Goal: Information Seeking & Learning: Learn about a topic

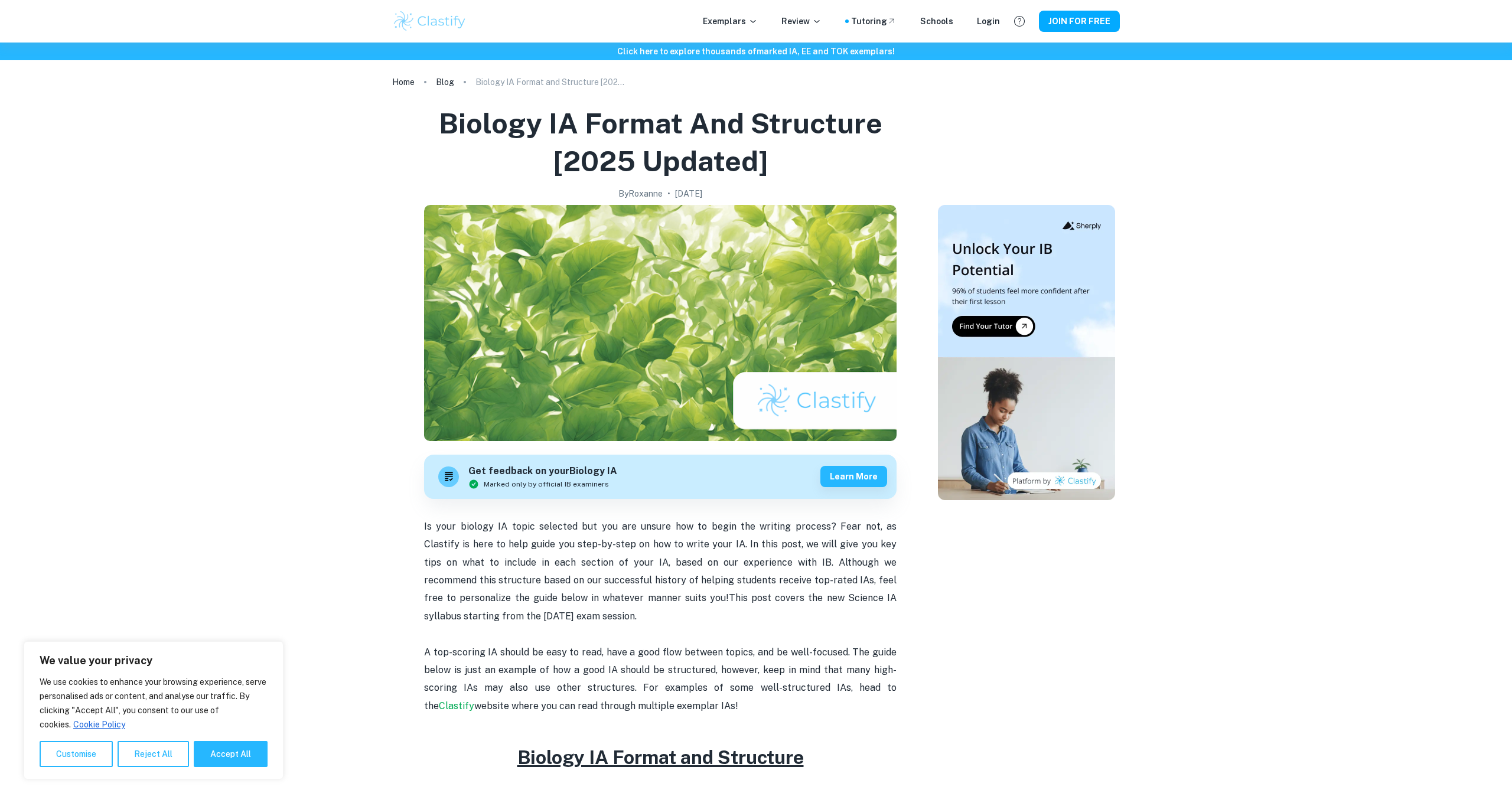
scroll to position [3, 1]
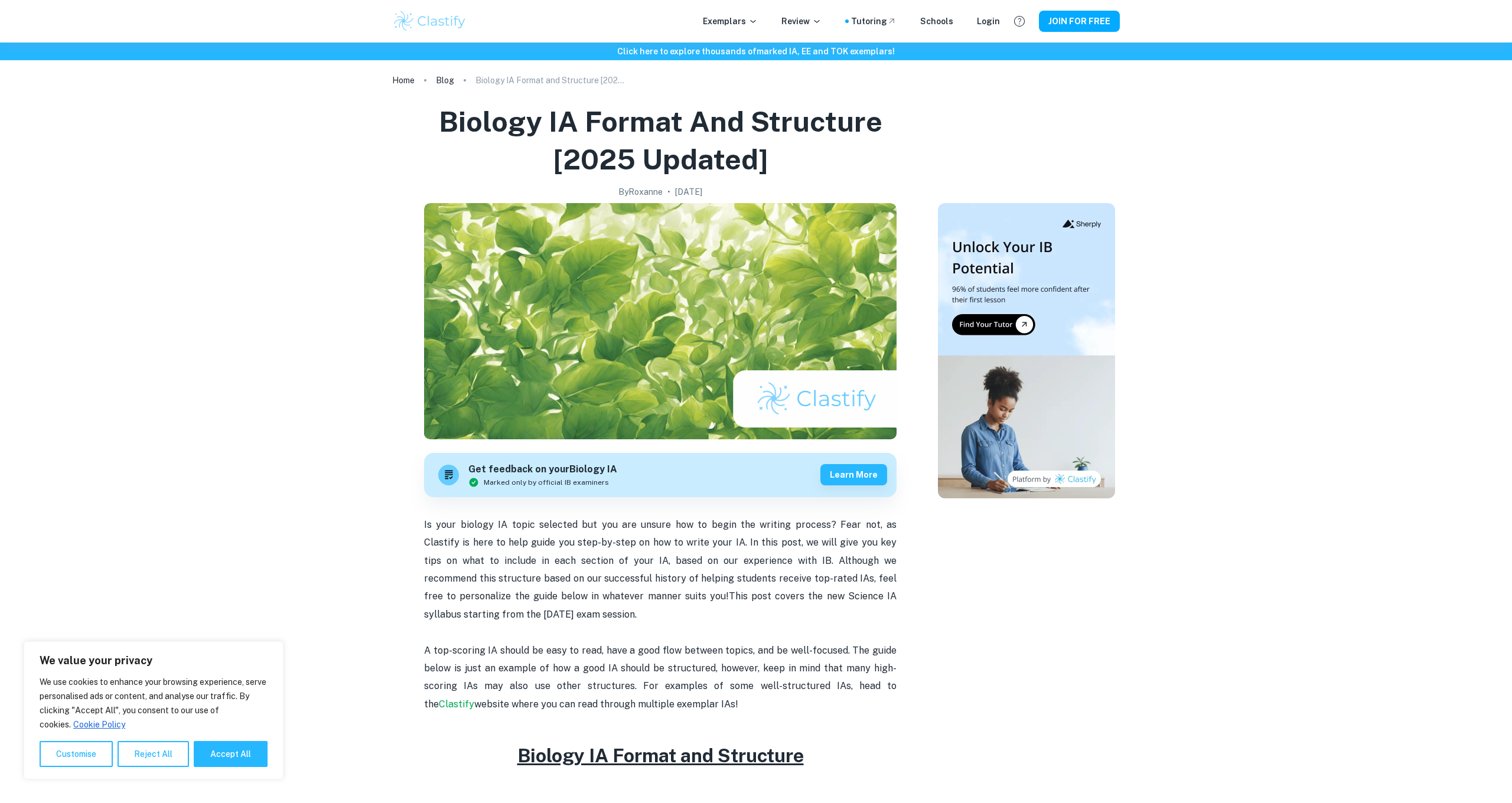
click at [744, 29] on div "Exemplars Review Tutoring Schools Login JOIN FOR FREE" at bounding box center [756, 21] width 756 height 24
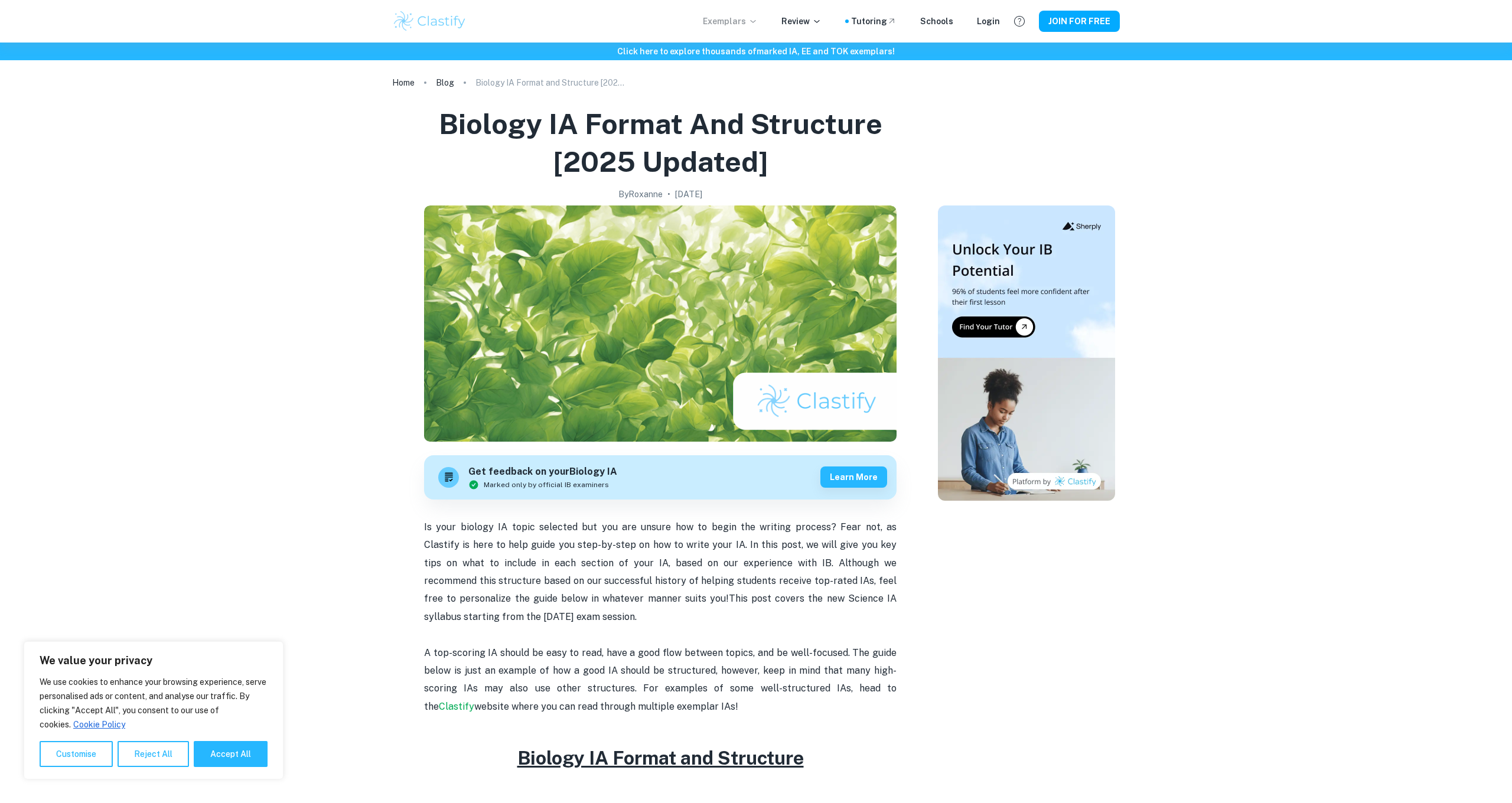
scroll to position [-1, 1]
click at [740, 25] on p "Exemplars" at bounding box center [730, 20] width 55 height 13
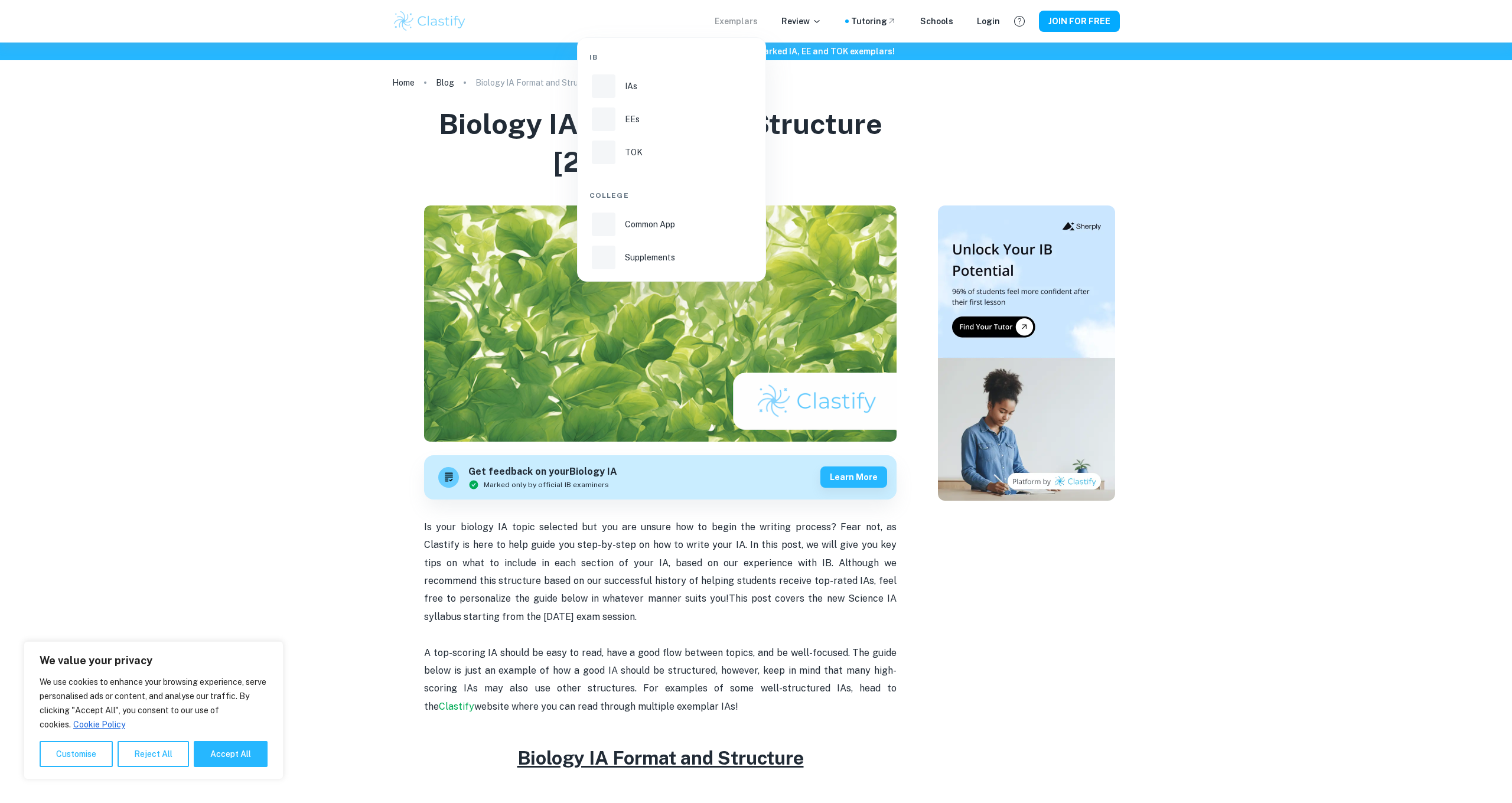
scroll to position [0, 0]
click at [745, 26] on div at bounding box center [756, 402] width 1512 height 803
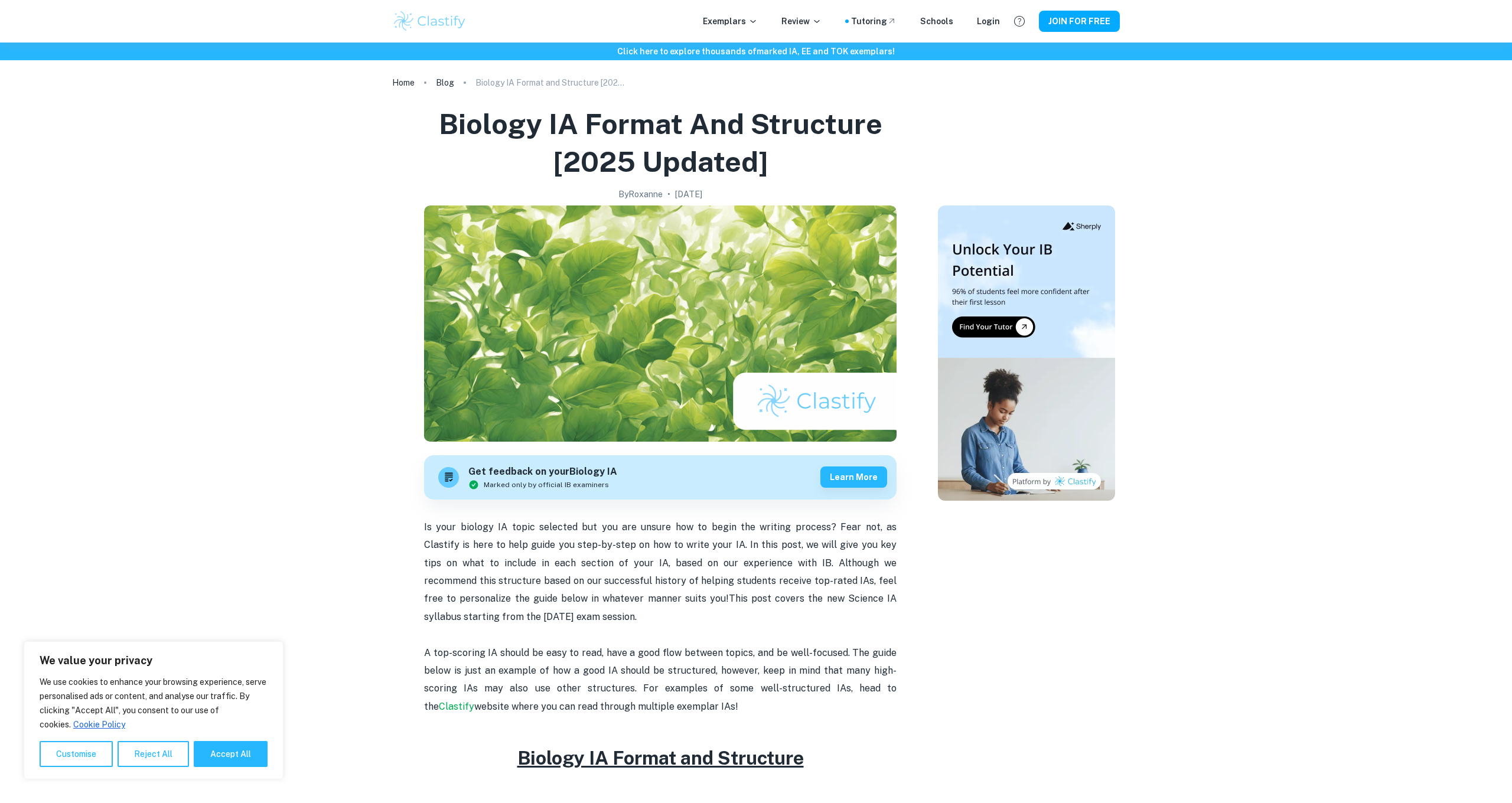
click at [745, 26] on p "Exemplars" at bounding box center [730, 20] width 55 height 13
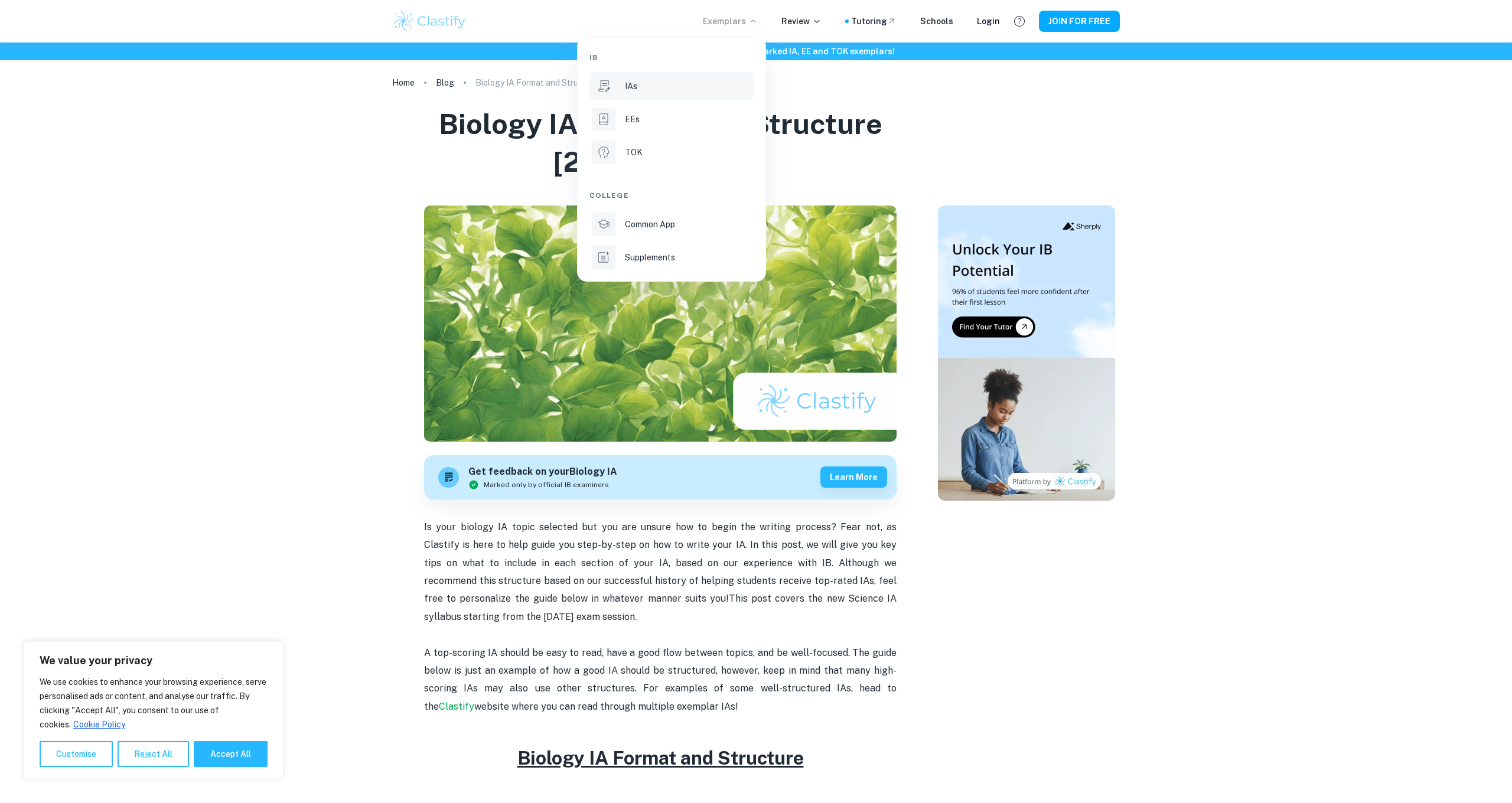
click at [630, 95] on li "IAs" at bounding box center [672, 86] width 164 height 28
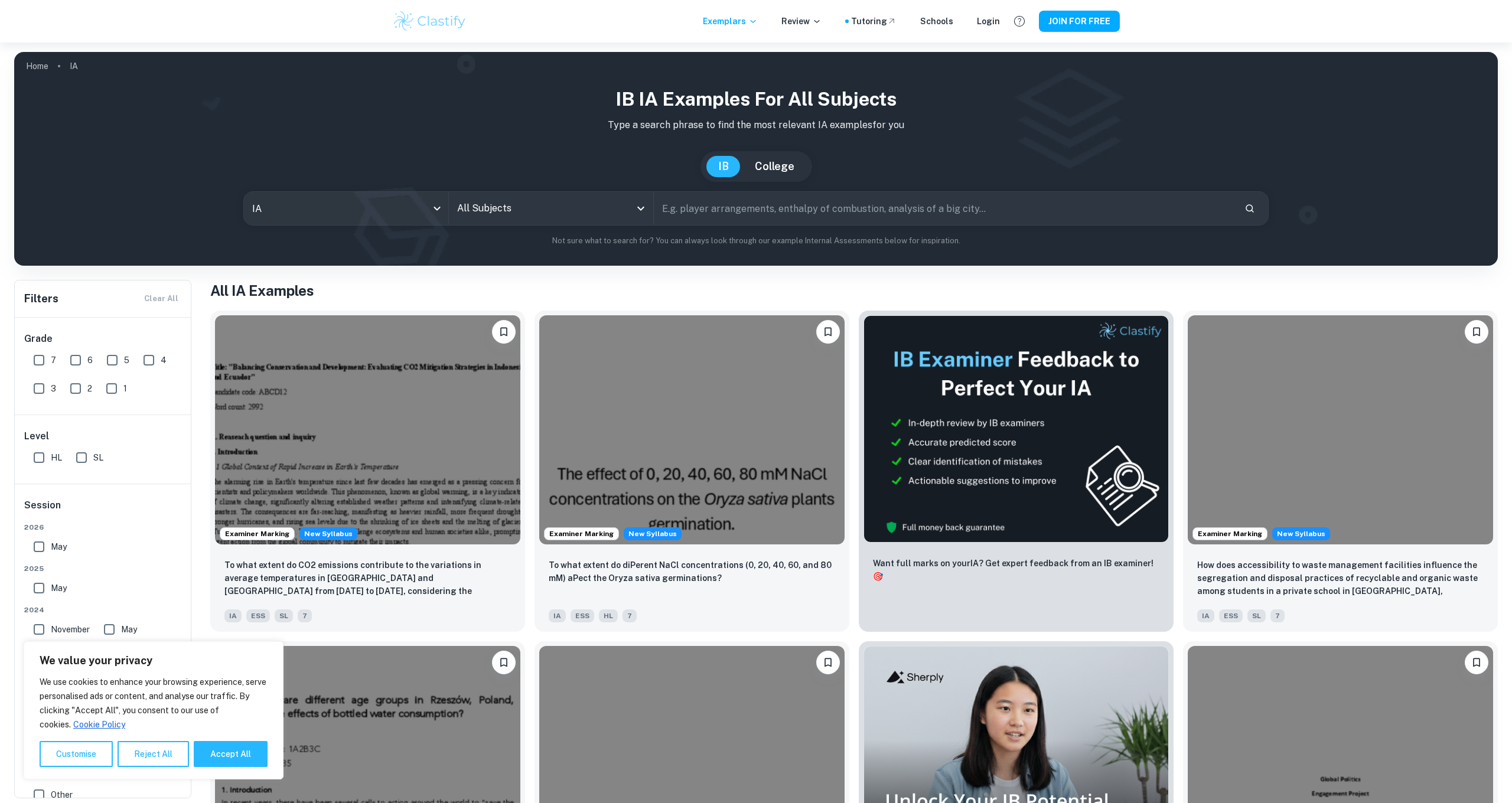
click at [626, 86] on h1 "IB IA examples for all subjects" at bounding box center [756, 98] width 1465 height 28
click at [731, 214] on input "text" at bounding box center [944, 208] width 581 height 33
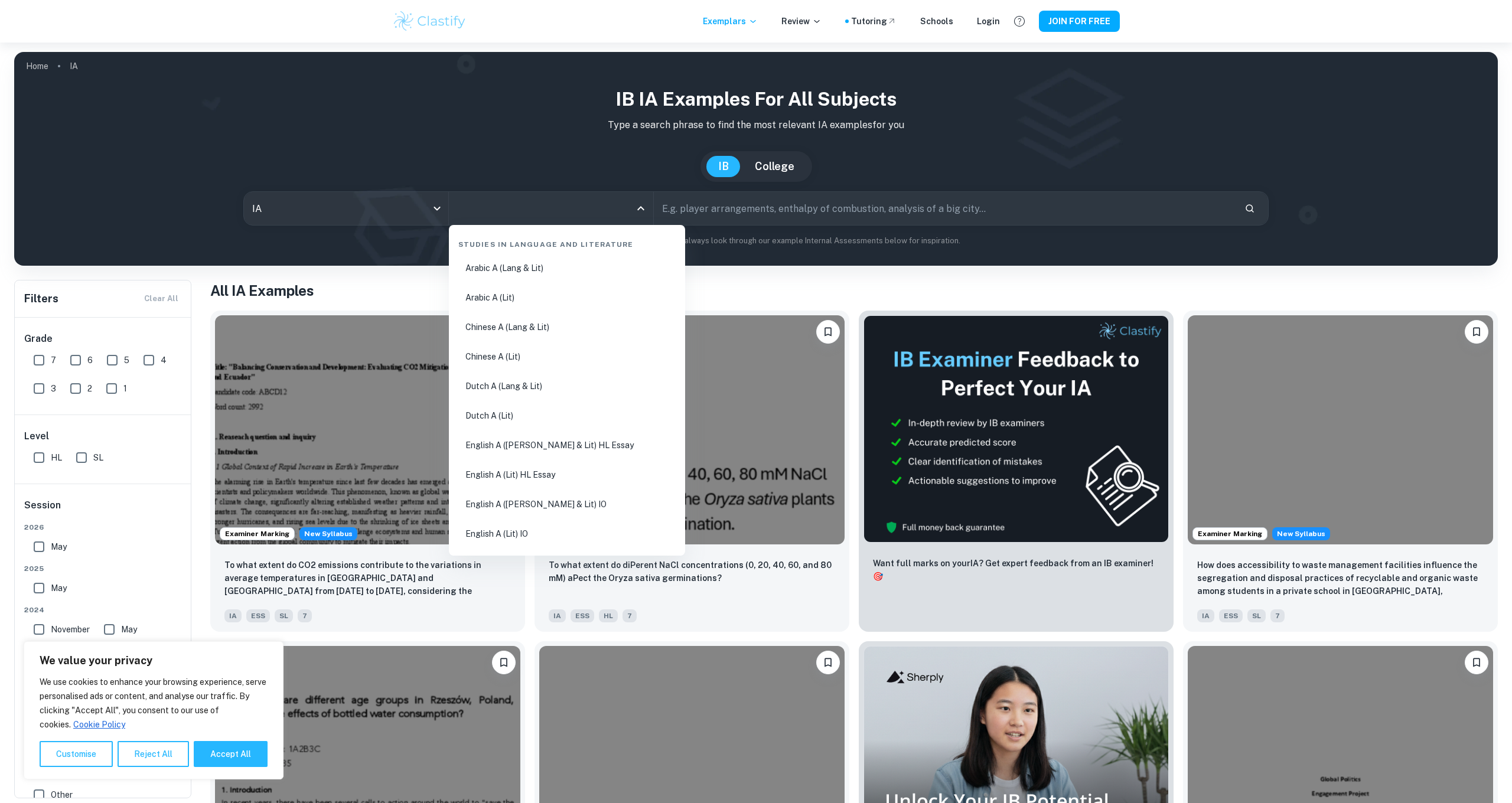
drag, startPoint x: 514, startPoint y: 219, endPoint x: 522, endPoint y: 223, distance: 8.9
click at [514, 219] on input "All Subjects" at bounding box center [542, 208] width 176 height 22
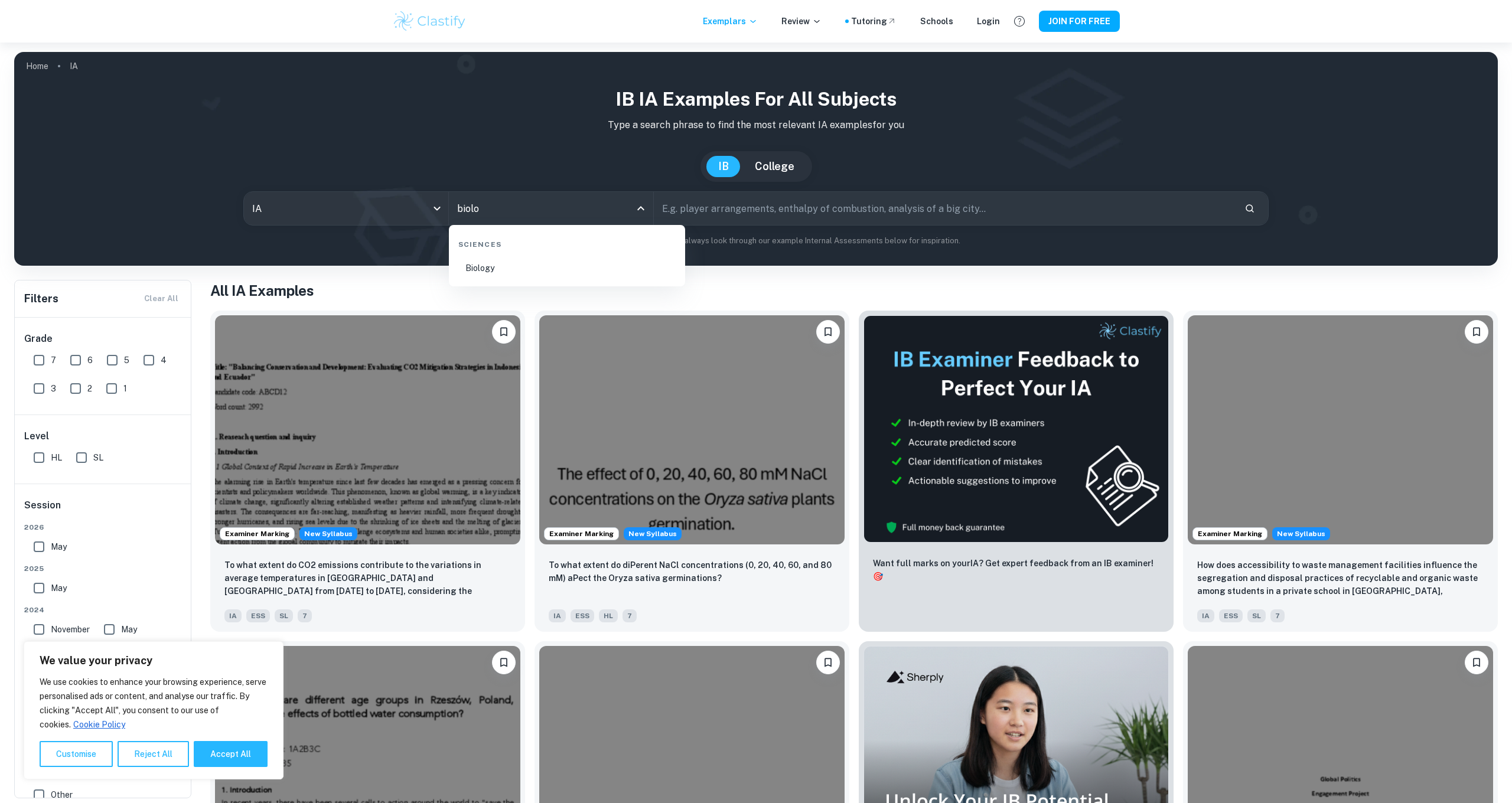
scroll to position [1, 0]
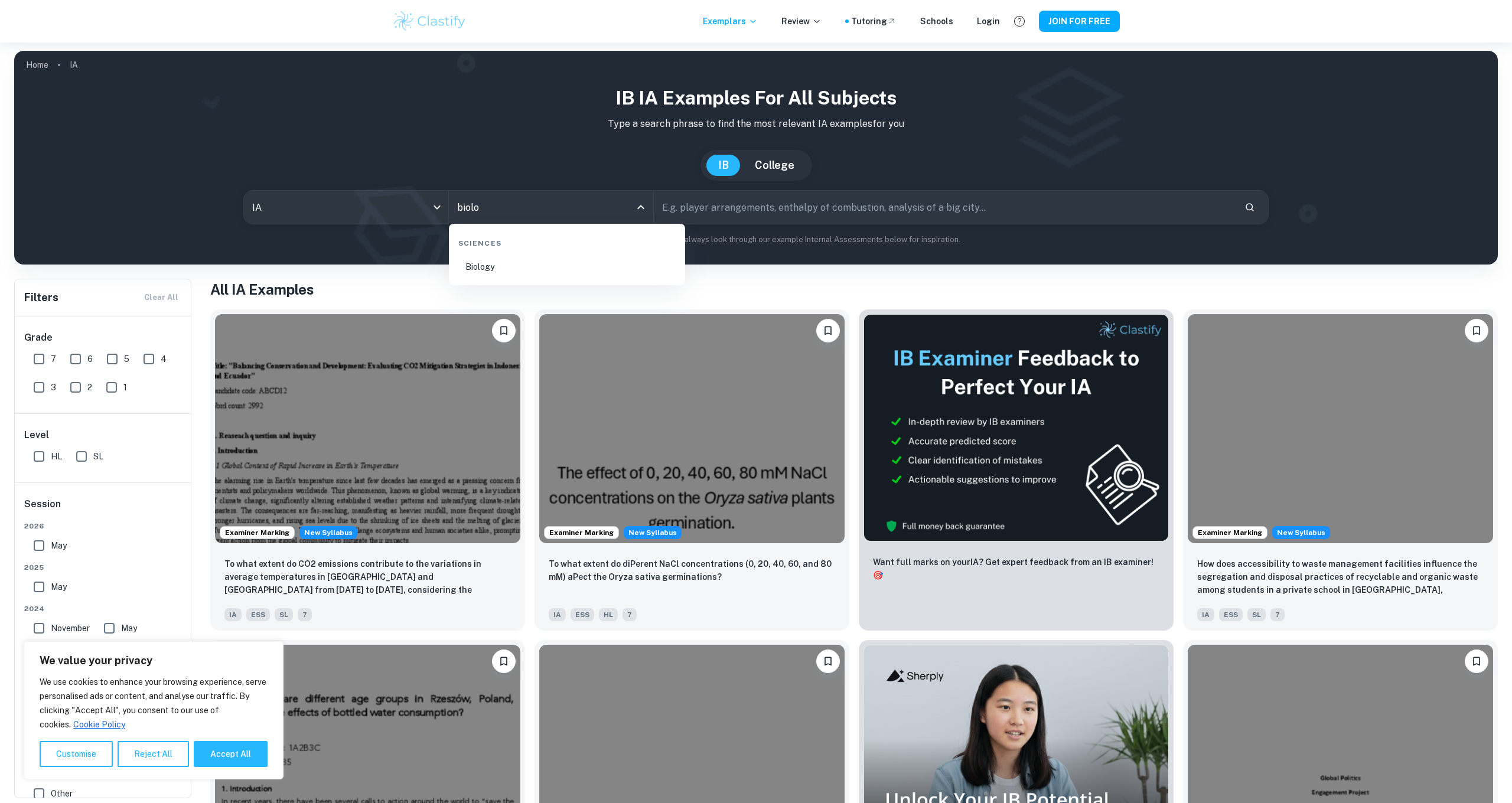
click at [521, 276] on li "Biology" at bounding box center [568, 267] width 227 height 27
type input "Biology"
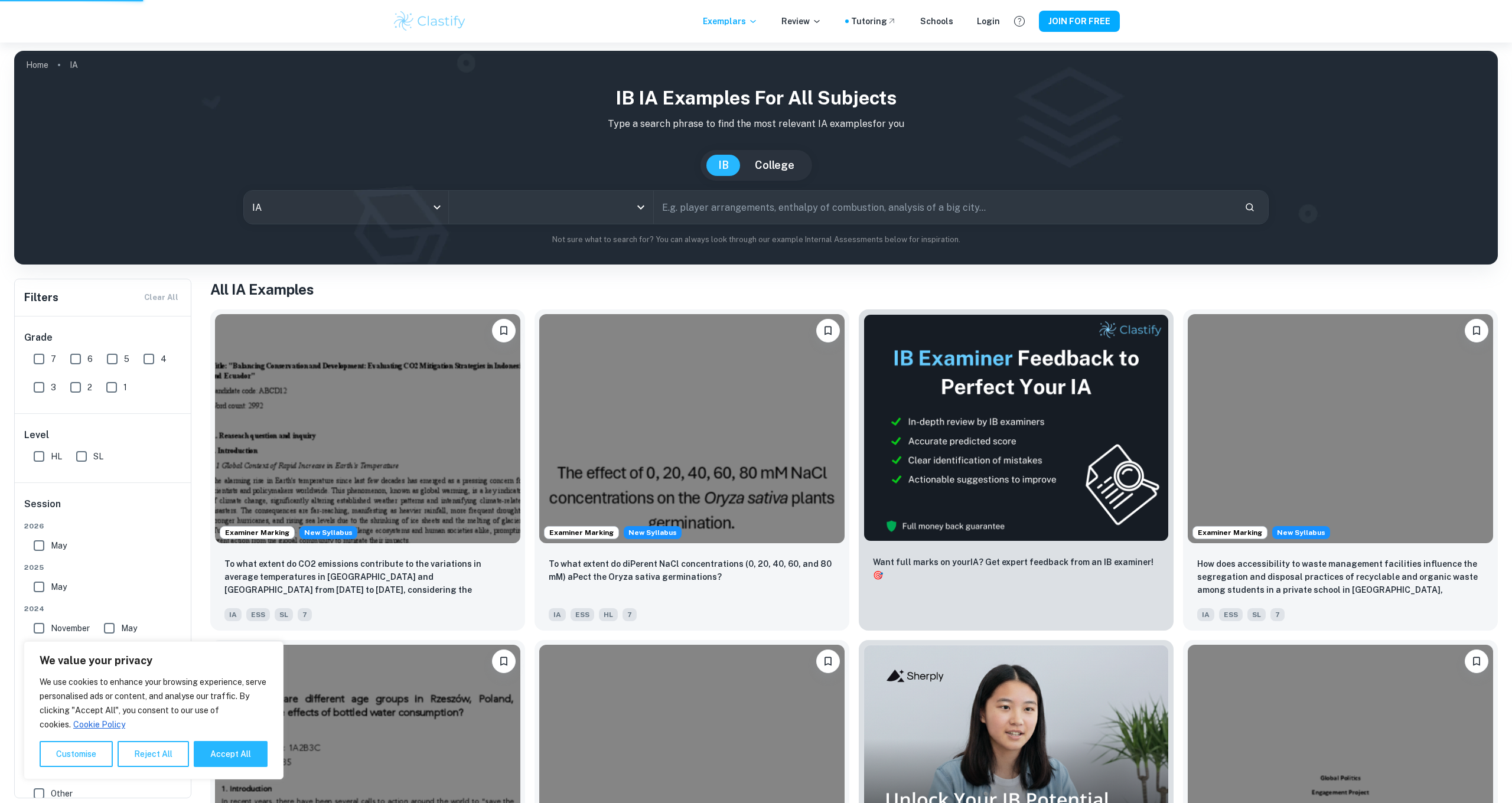
click at [704, 210] on input "text" at bounding box center [944, 207] width 581 height 33
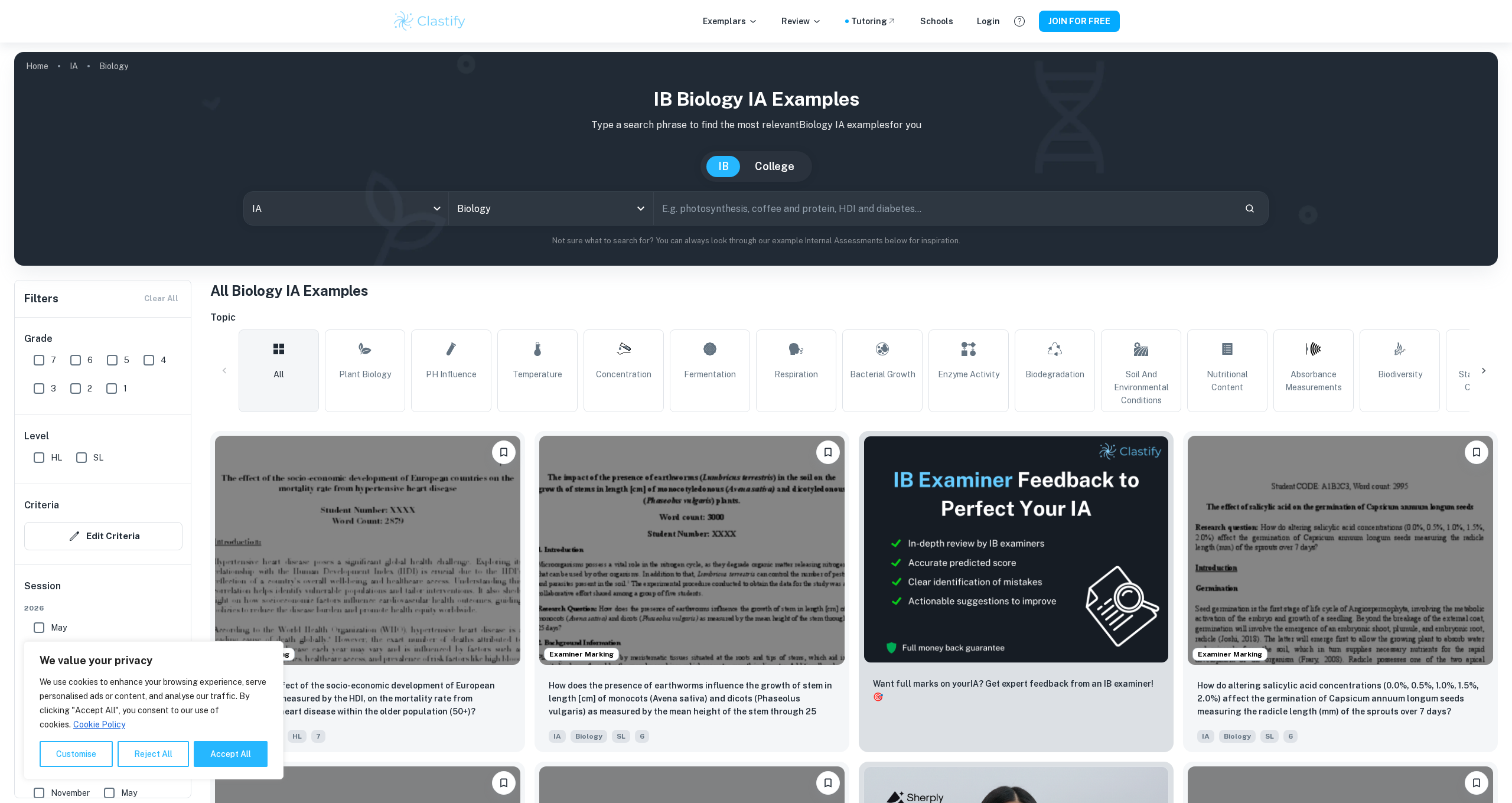
click at [834, 198] on input "text" at bounding box center [944, 208] width 581 height 33
type input "[MEDICAL_DATA]"
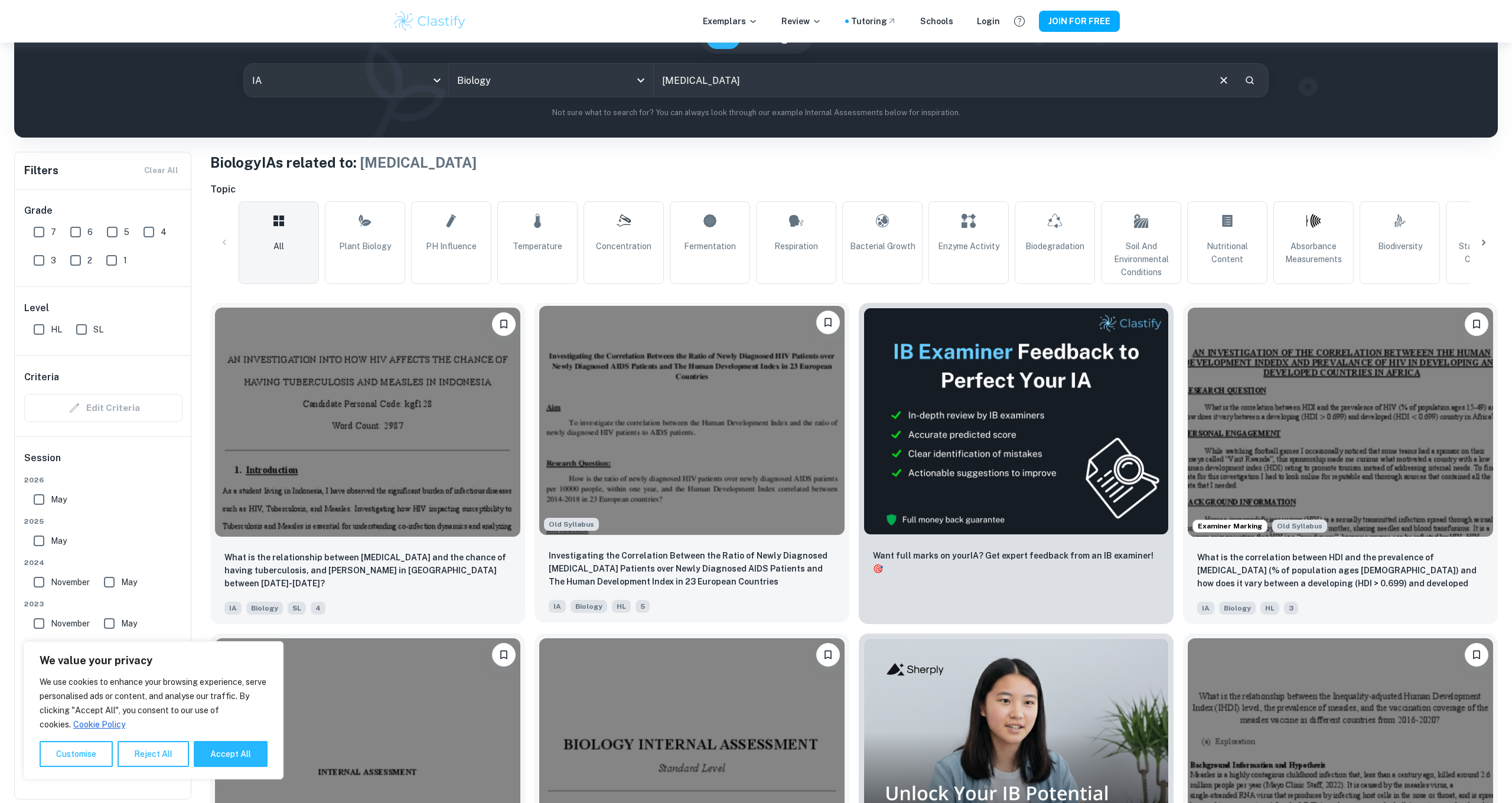
scroll to position [130, 0]
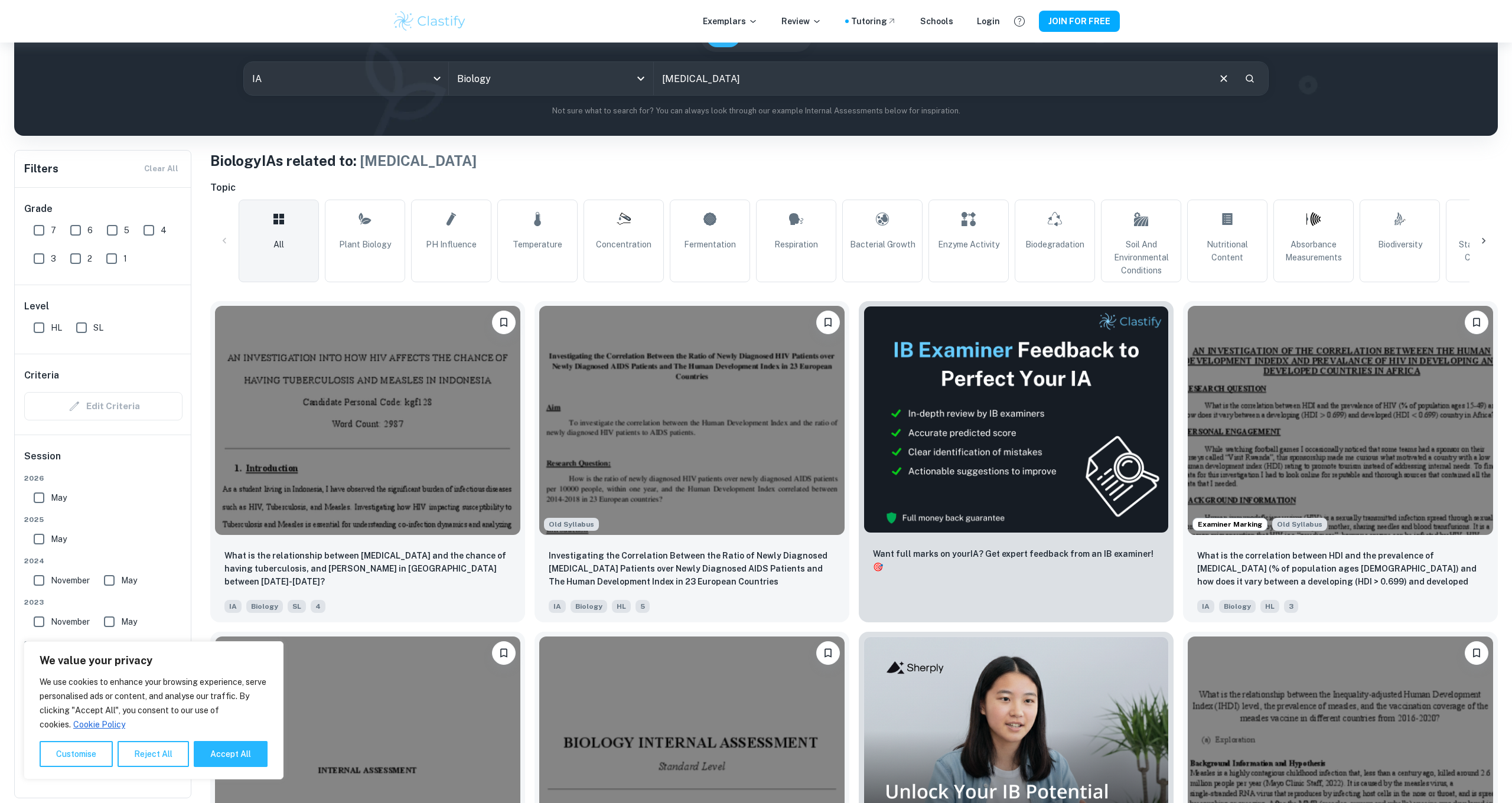
click at [44, 224] on input "7" at bounding box center [39, 230] width 24 height 24
checkbox input "true"
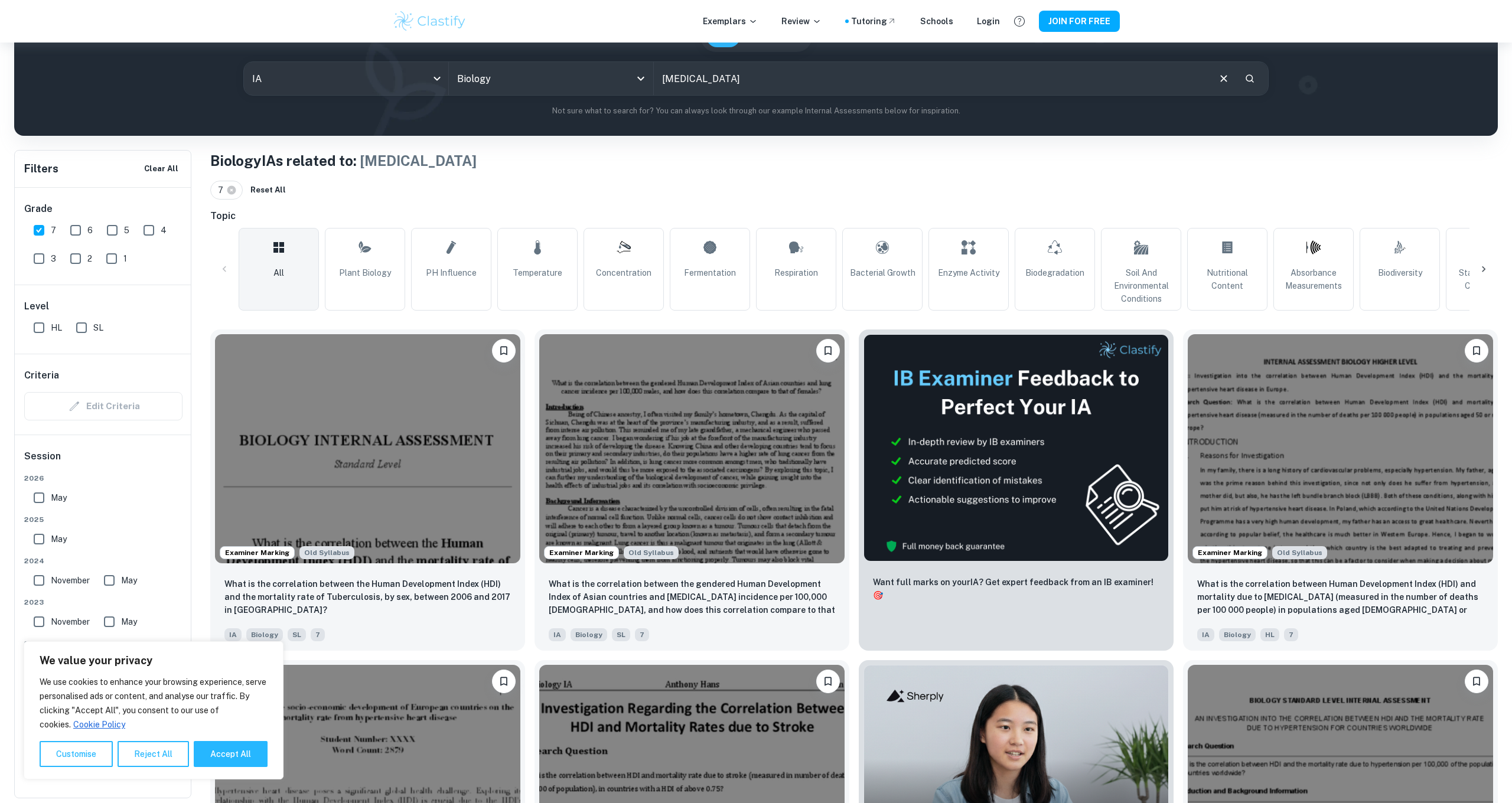
click at [77, 226] on input "6" at bounding box center [75, 230] width 24 height 24
checkbox input "true"
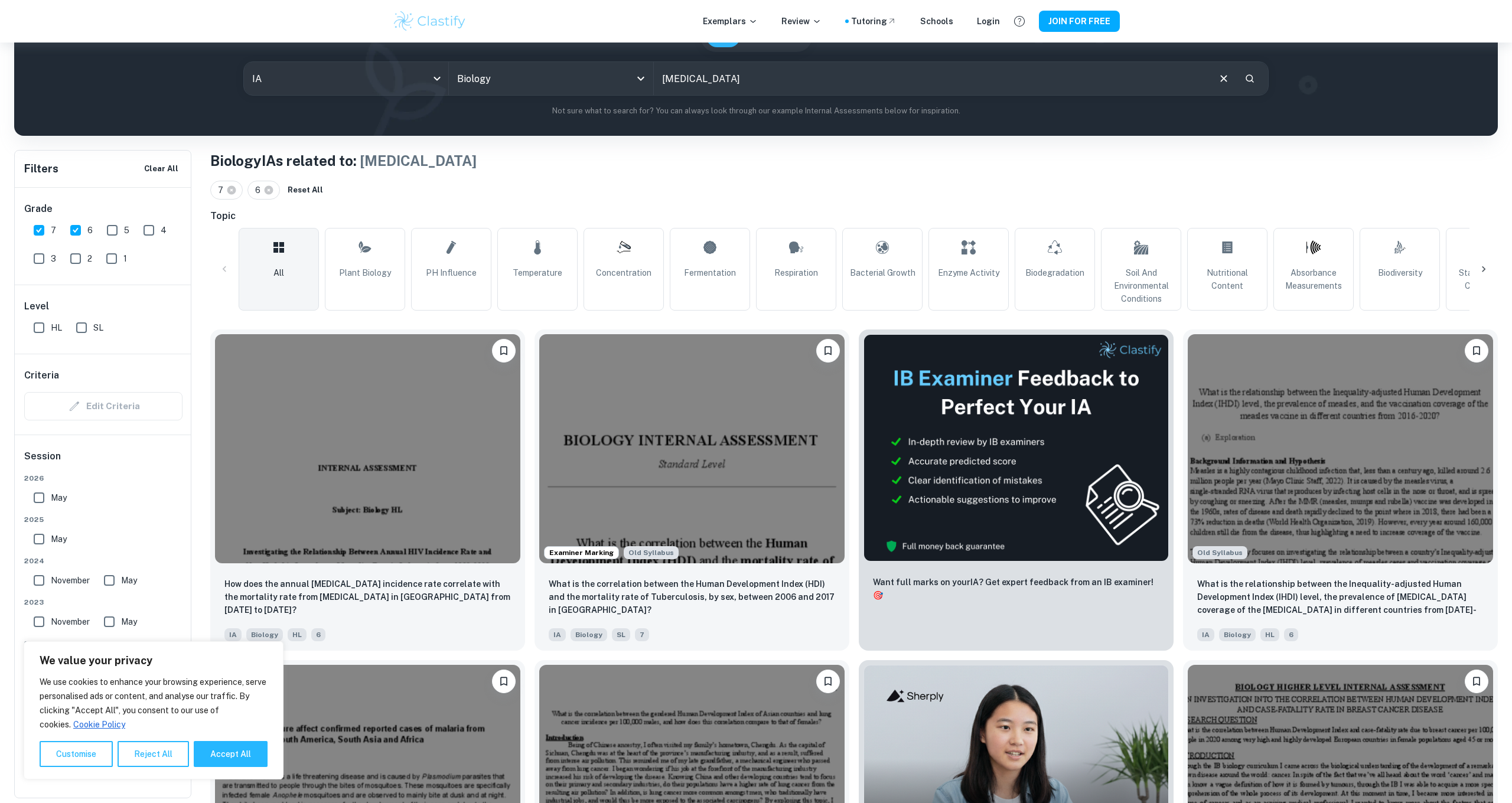
click at [40, 321] on input "HL" at bounding box center [39, 328] width 24 height 24
checkbox input "true"
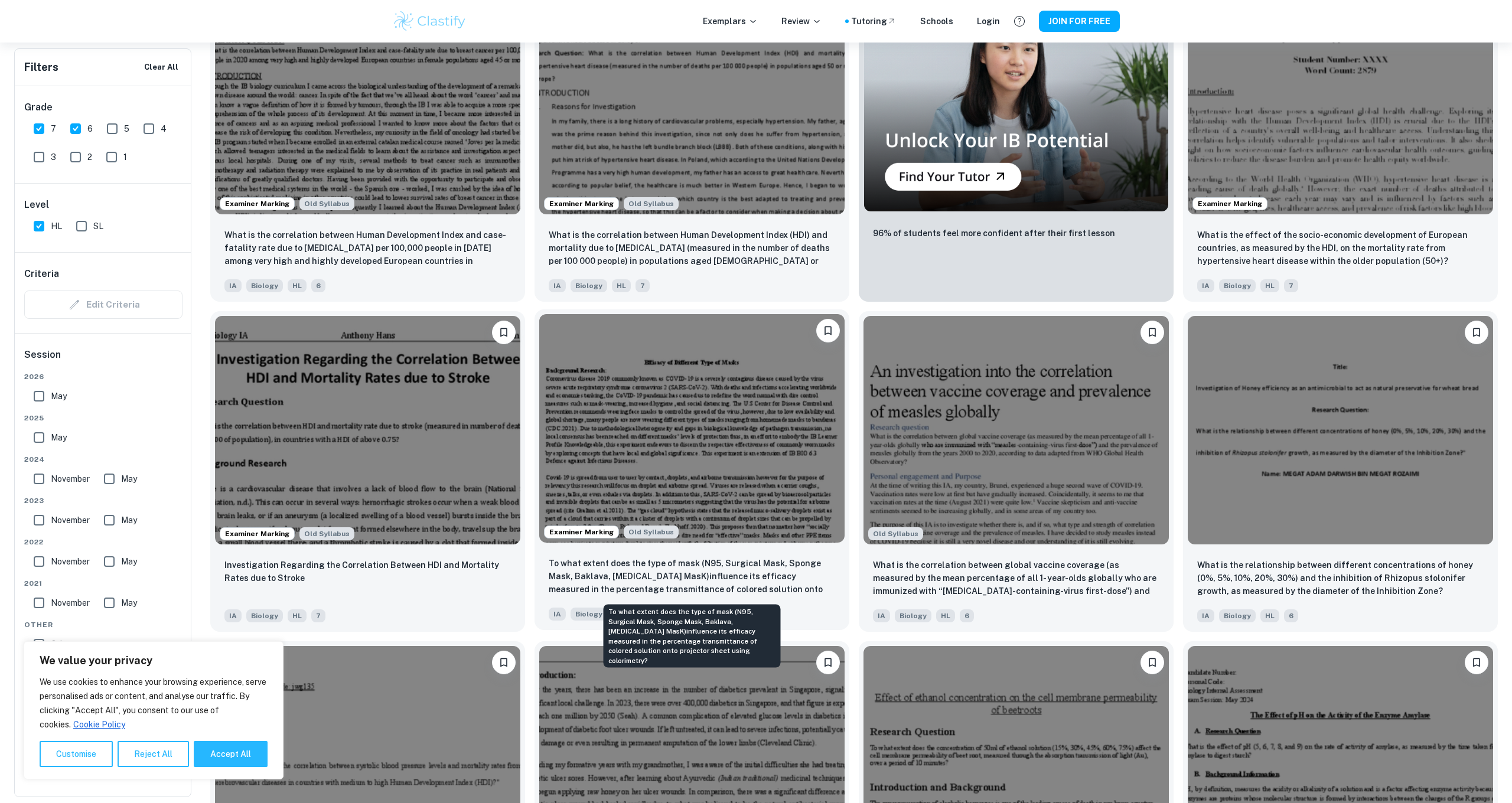
scroll to position [809, 0]
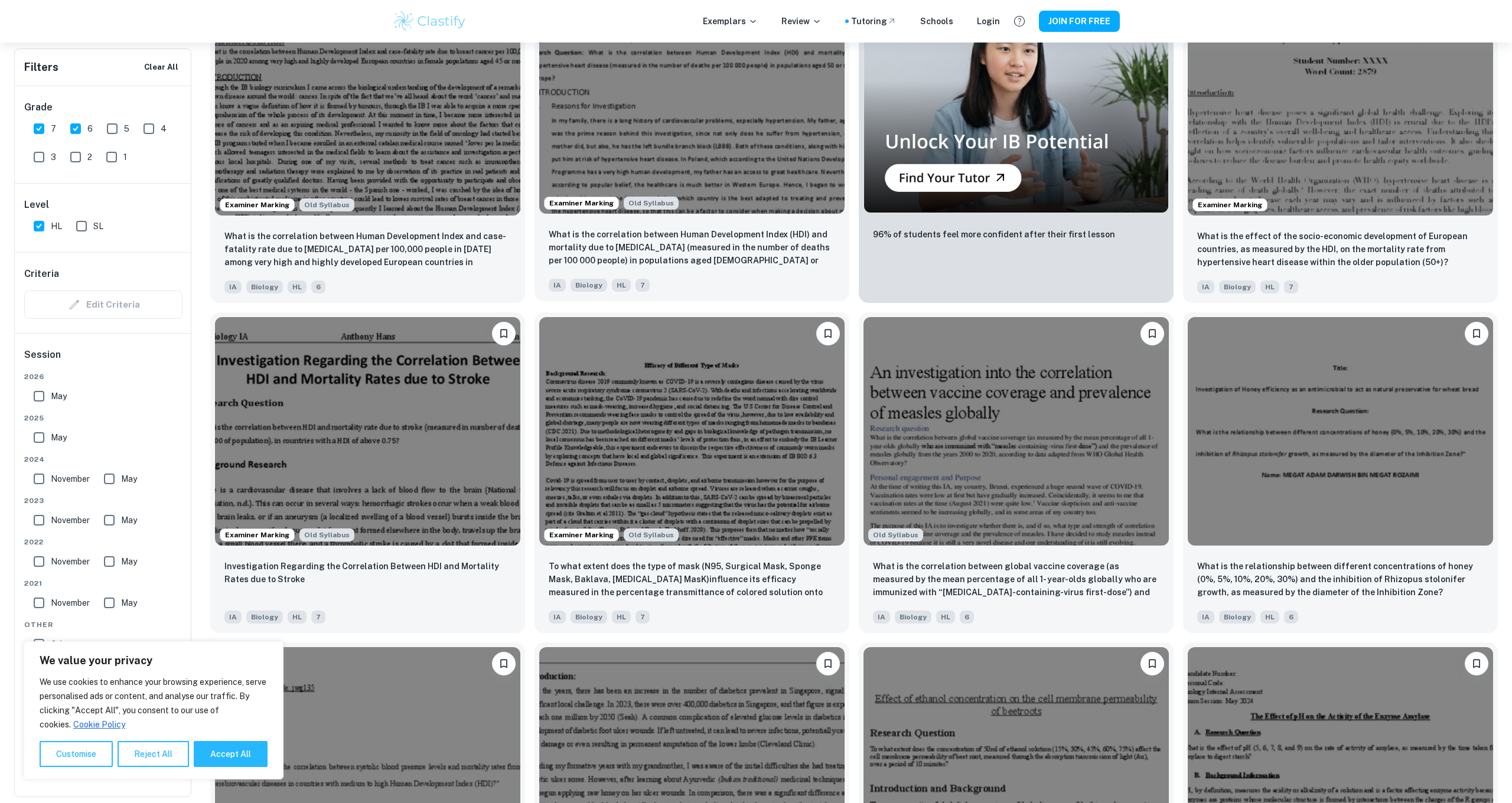
click at [739, 186] on img at bounding box center [692, 99] width 306 height 230
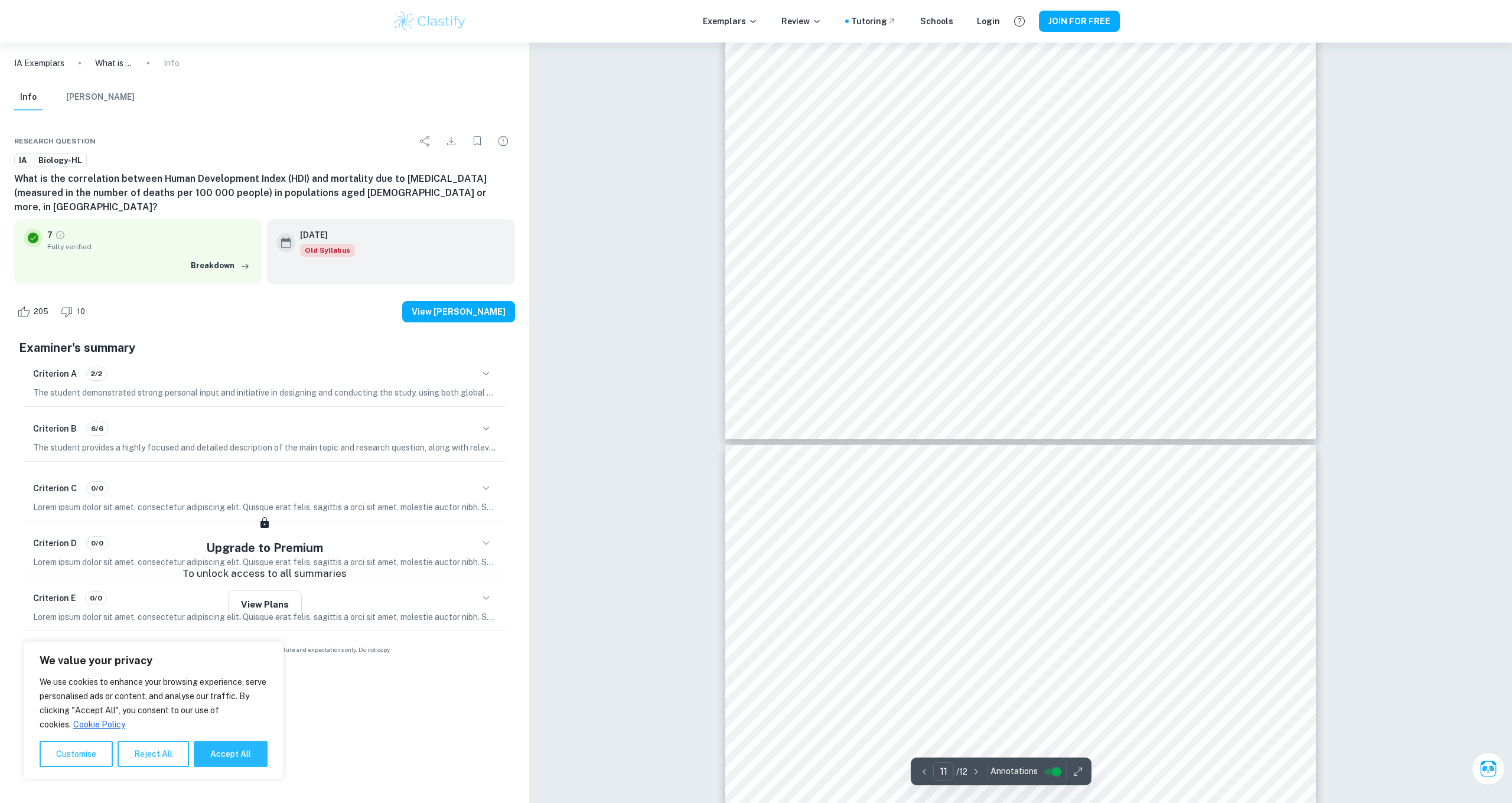
scroll to position [9146, 0]
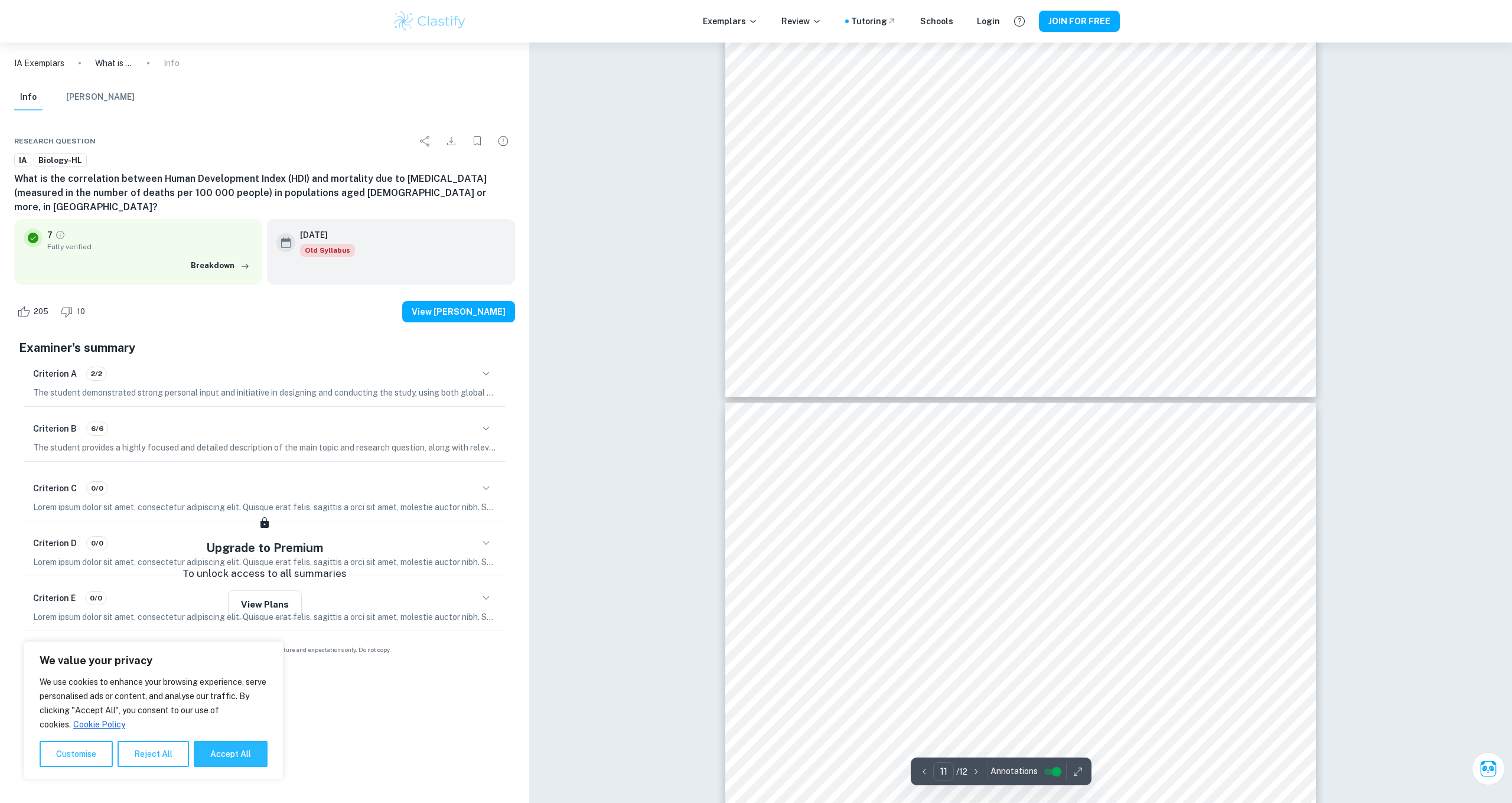
type input "12"
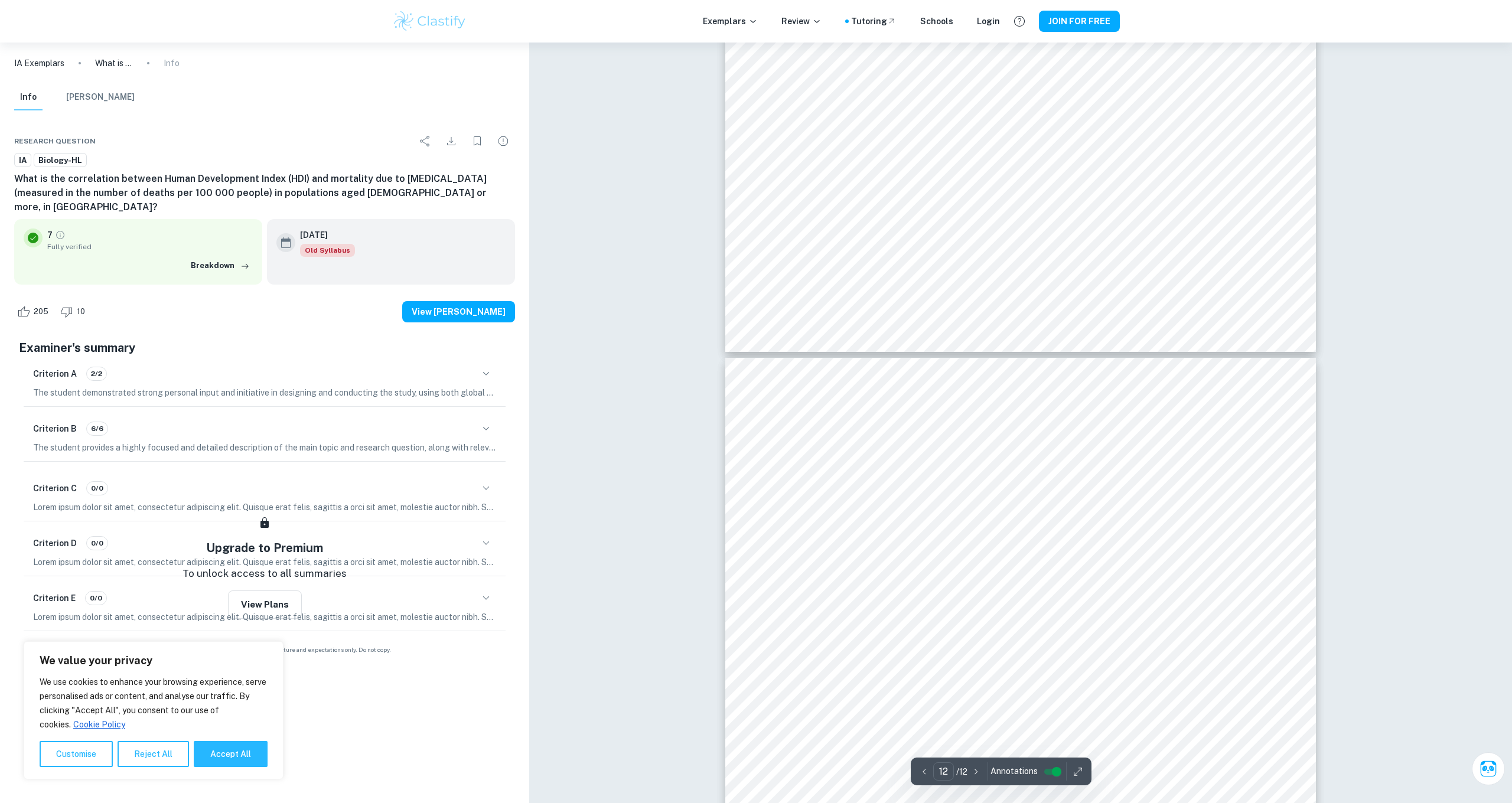
scroll to position [9231, 0]
